Goal: Transaction & Acquisition: Book appointment/travel/reservation

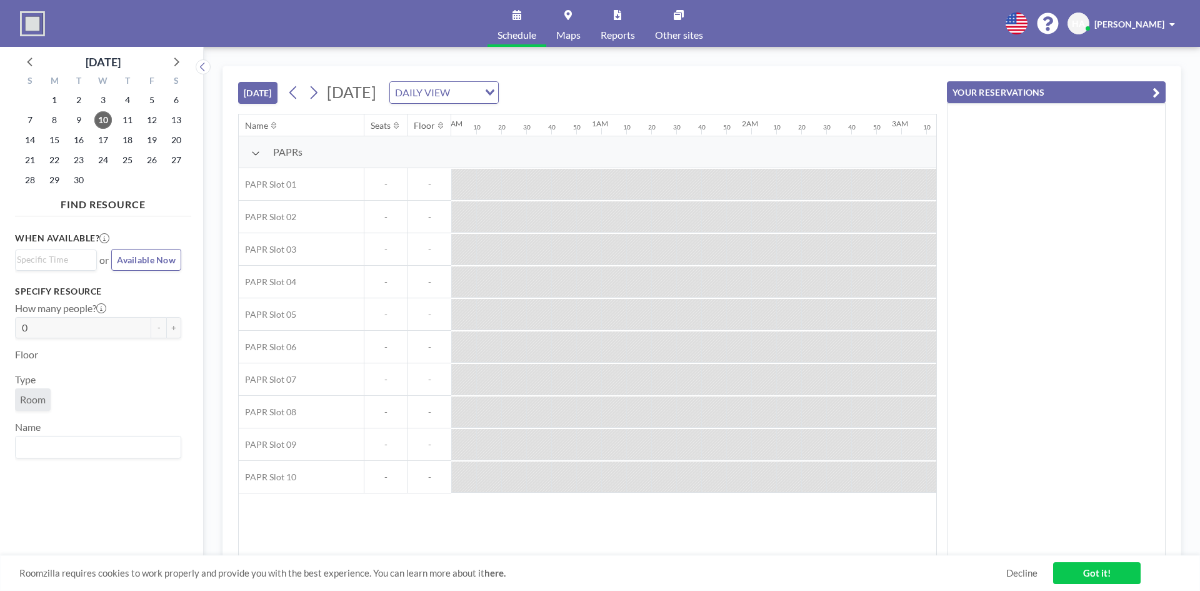
scroll to position [0, 1651]
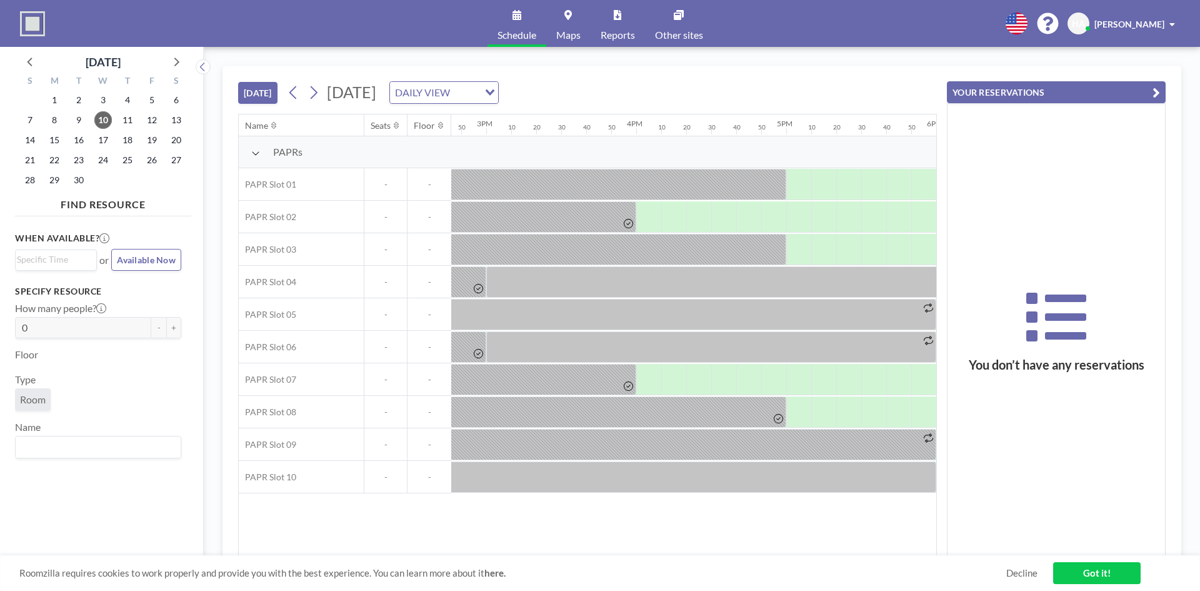
scroll to position [0, 2181]
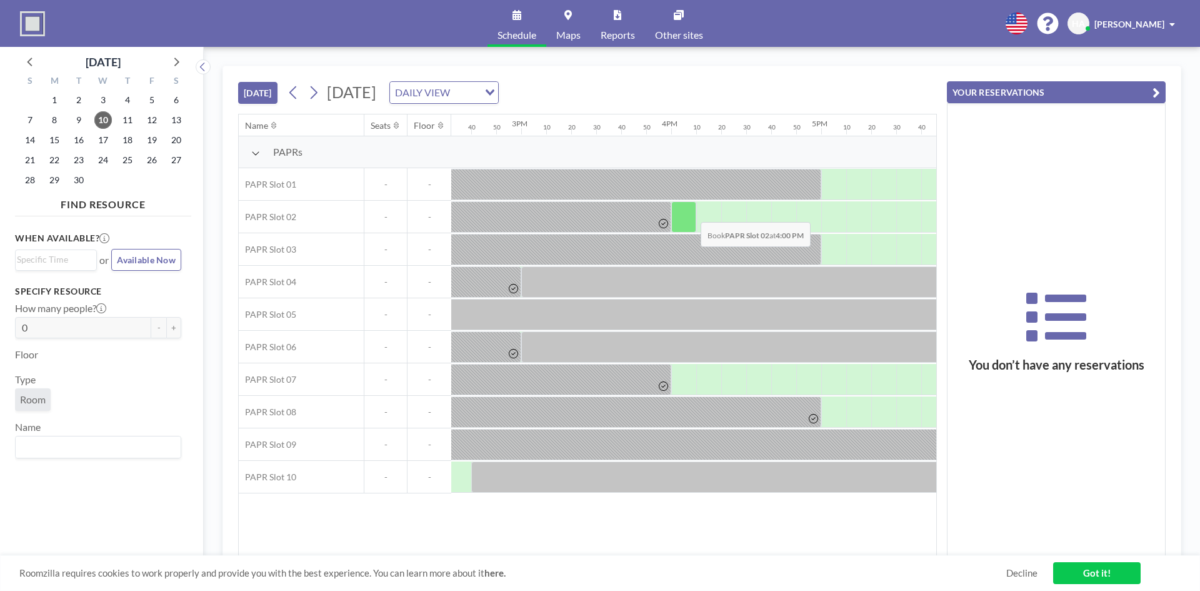
click at [691, 213] on div at bounding box center [683, 216] width 25 height 31
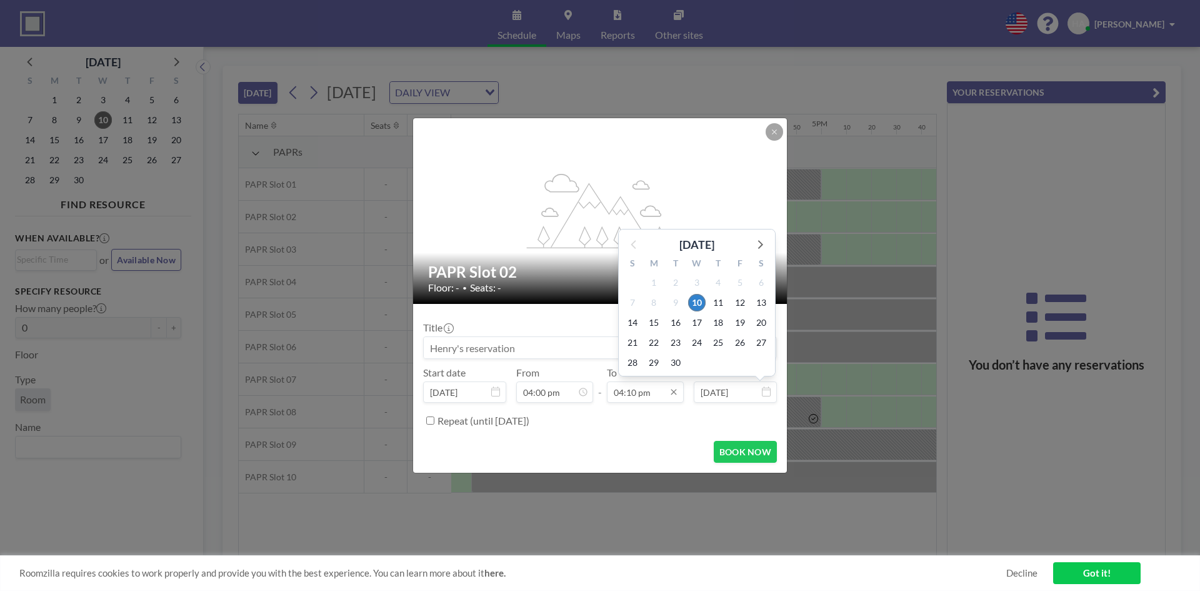
scroll to position [2159, 0]
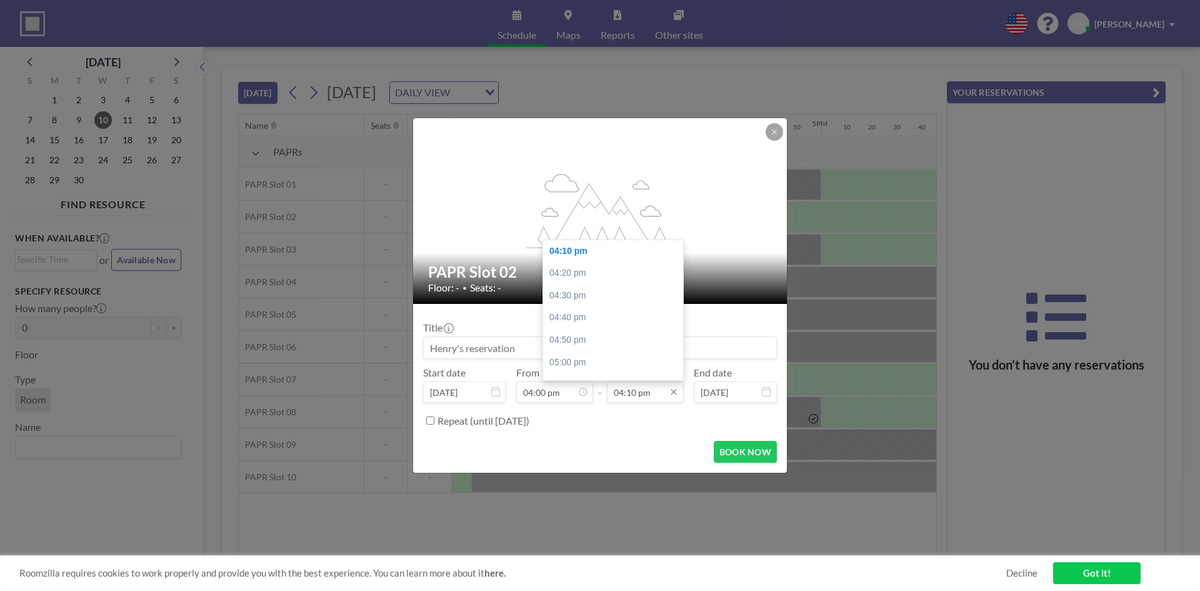
click at [648, 389] on input "04:10 pm" at bounding box center [645, 391] width 77 height 21
click at [587, 364] on div "05:00 pm" at bounding box center [616, 362] width 146 height 23
type input "05:00 pm"
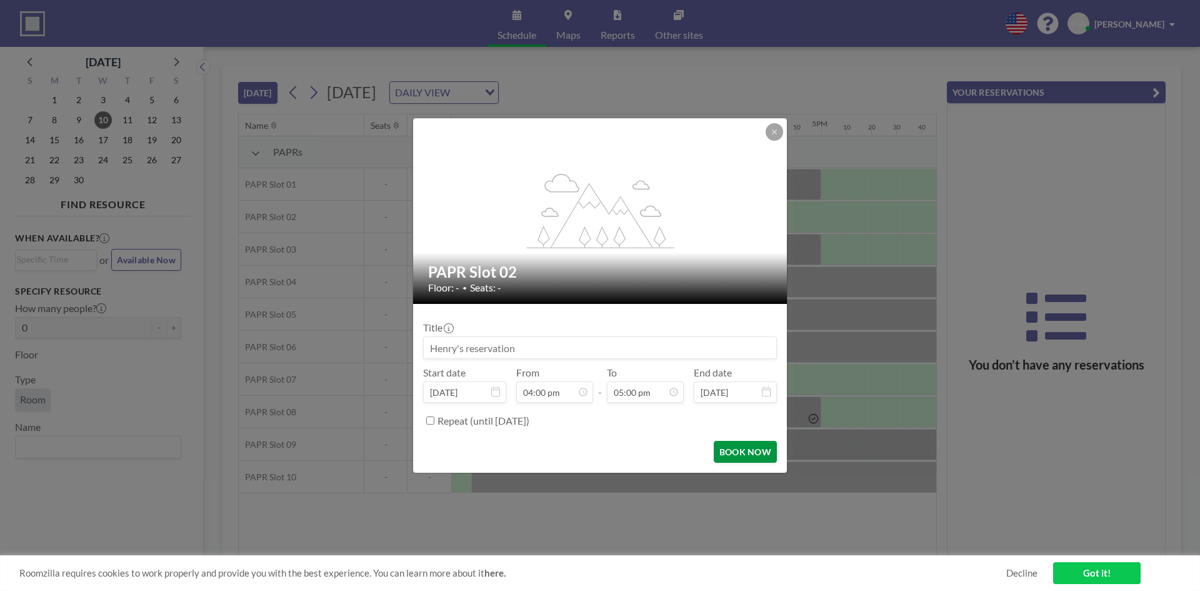
scroll to position [2270, 0]
click at [733, 445] on button "BOOK NOW" at bounding box center [745, 452] width 63 height 22
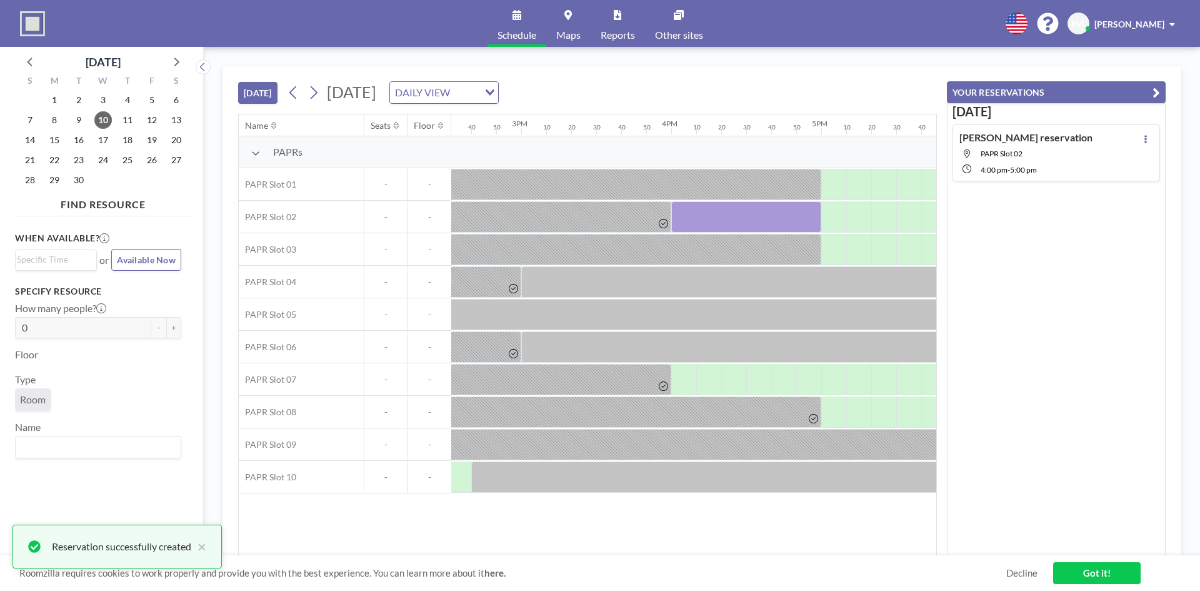
click at [1078, 572] on link "Got it!" at bounding box center [1097, 573] width 88 height 22
